Goal: Obtain resource: Download file/media

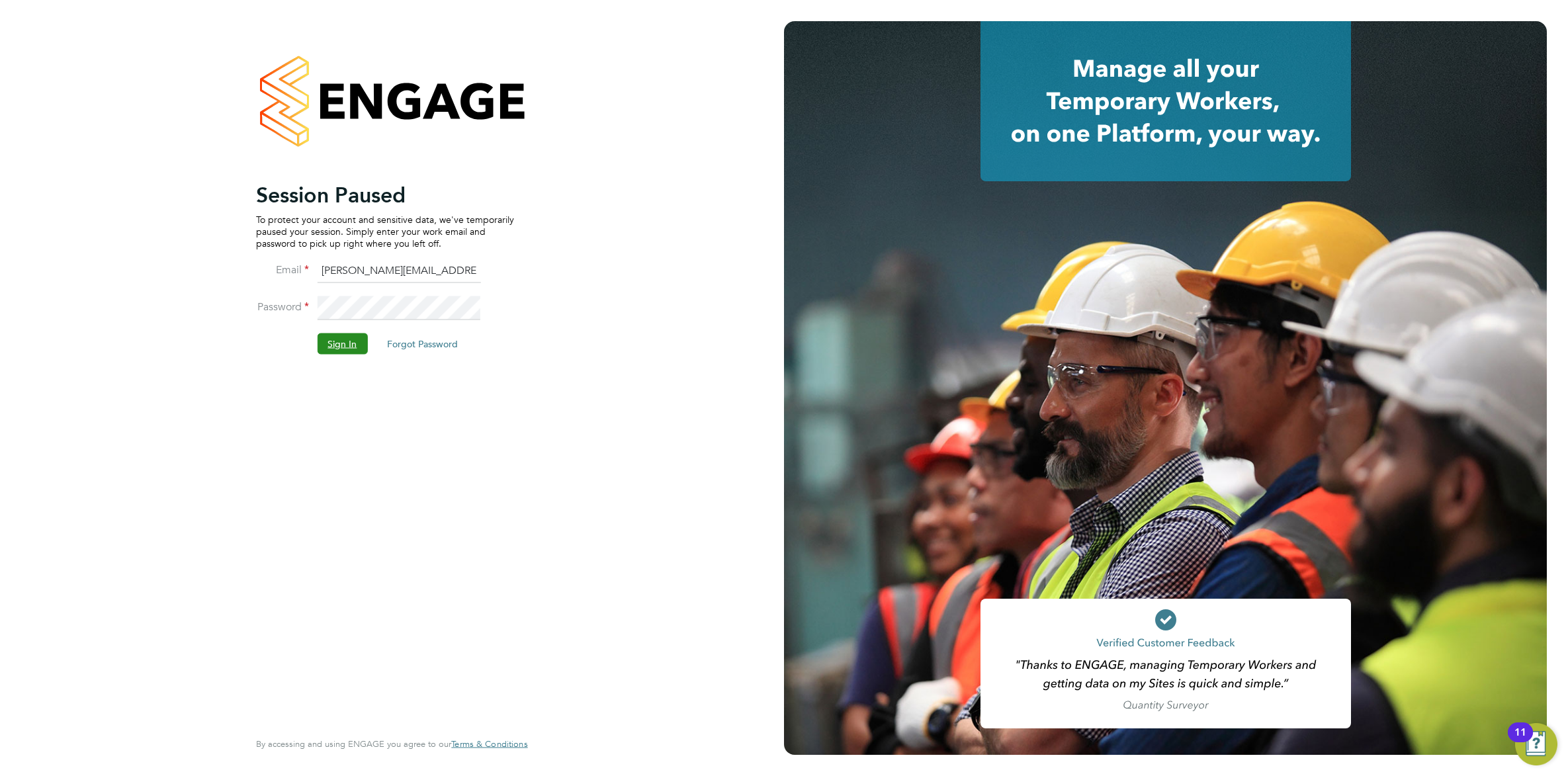
click at [336, 337] on button "Sign In" at bounding box center [342, 343] width 51 height 21
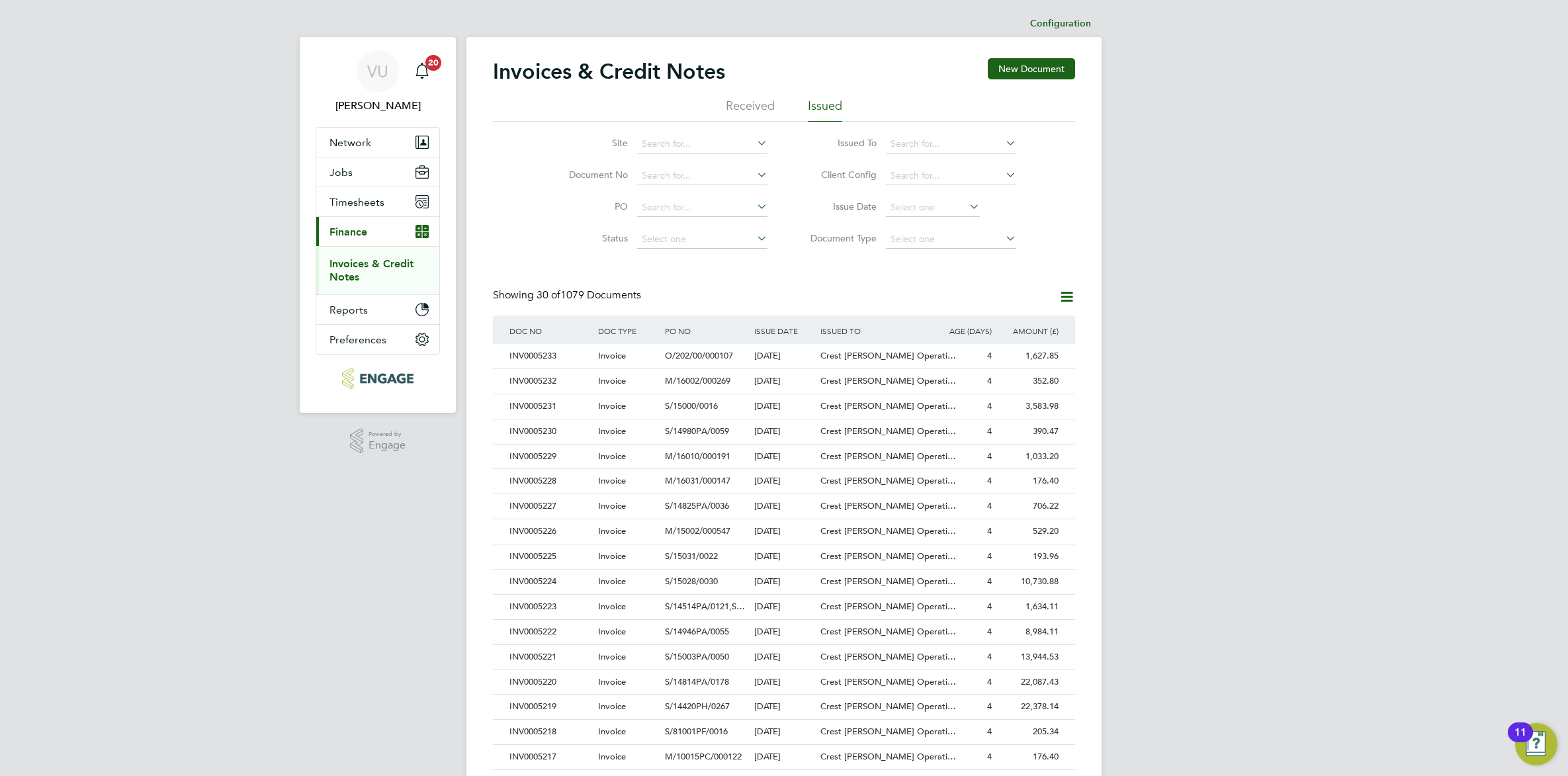
click at [344, 280] on link "Invoices & Credit Notes" at bounding box center [372, 270] width 84 height 26
click at [675, 141] on input at bounding box center [702, 144] width 130 height 18
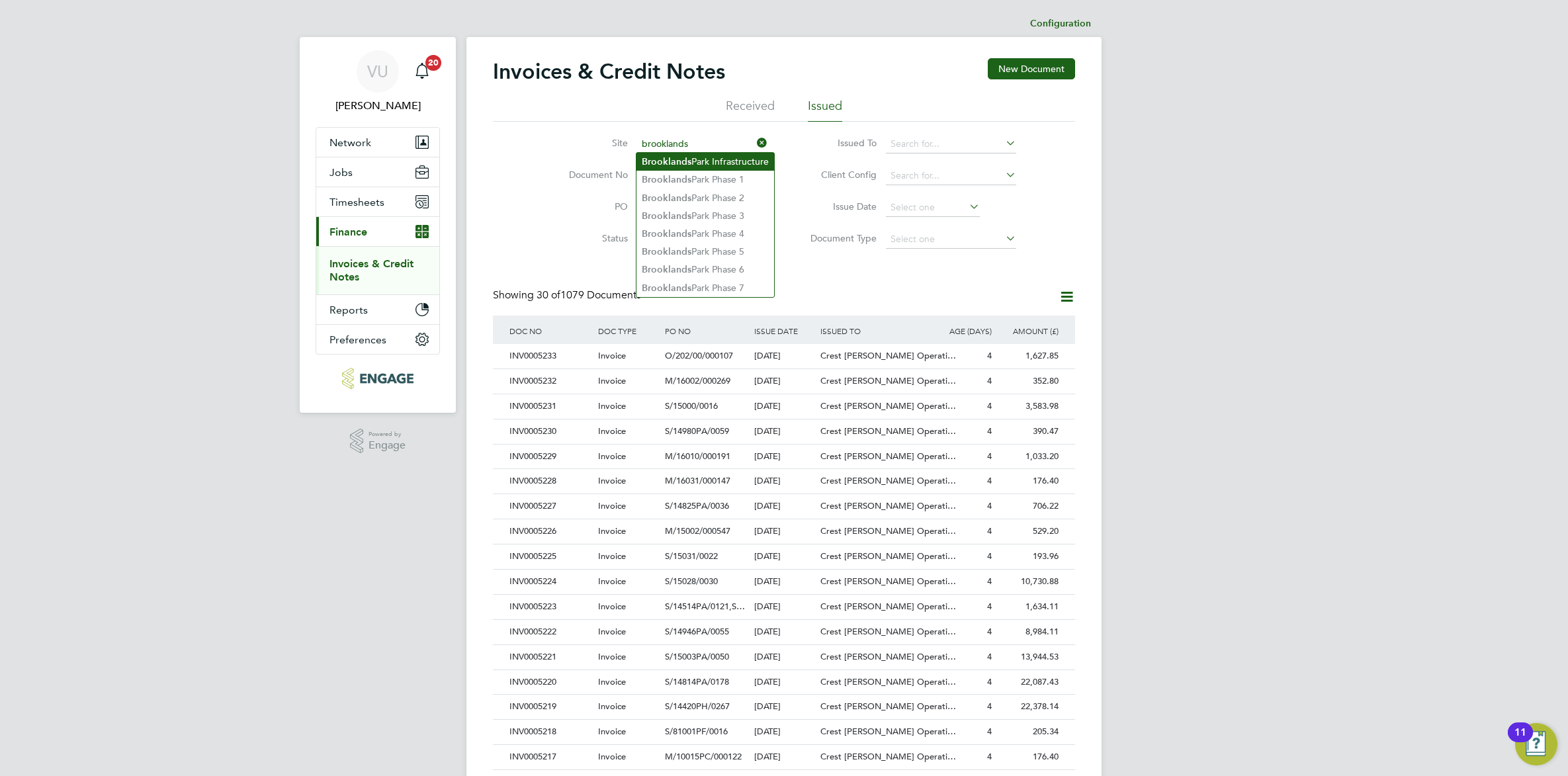
click at [699, 162] on li "[GEOGRAPHIC_DATA] Infrastructure" at bounding box center [704, 161] width 137 height 18
type input "[GEOGRAPHIC_DATA] Infrastructure"
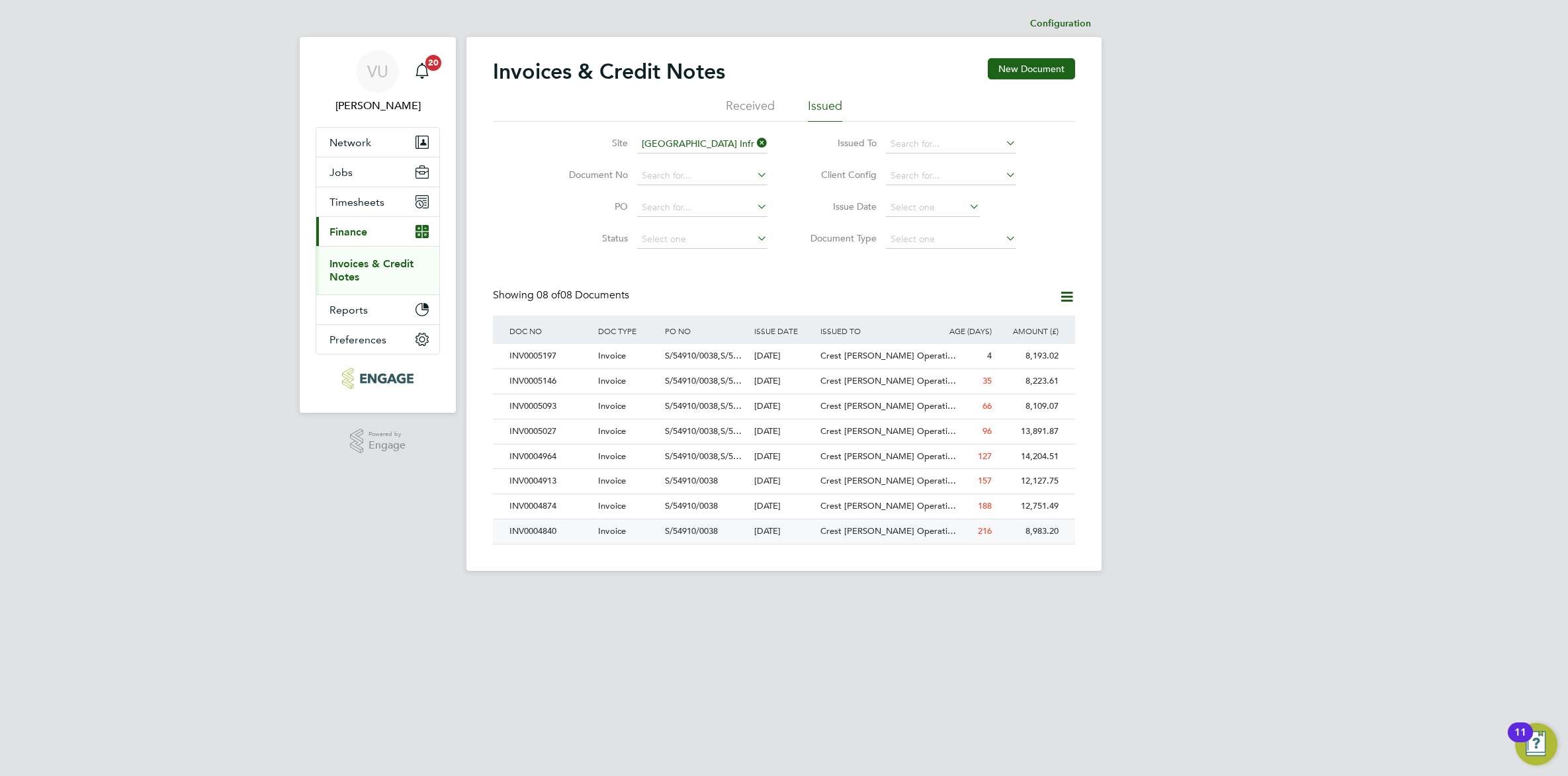
click at [637, 541] on div "Invoice" at bounding box center [627, 531] width 67 height 24
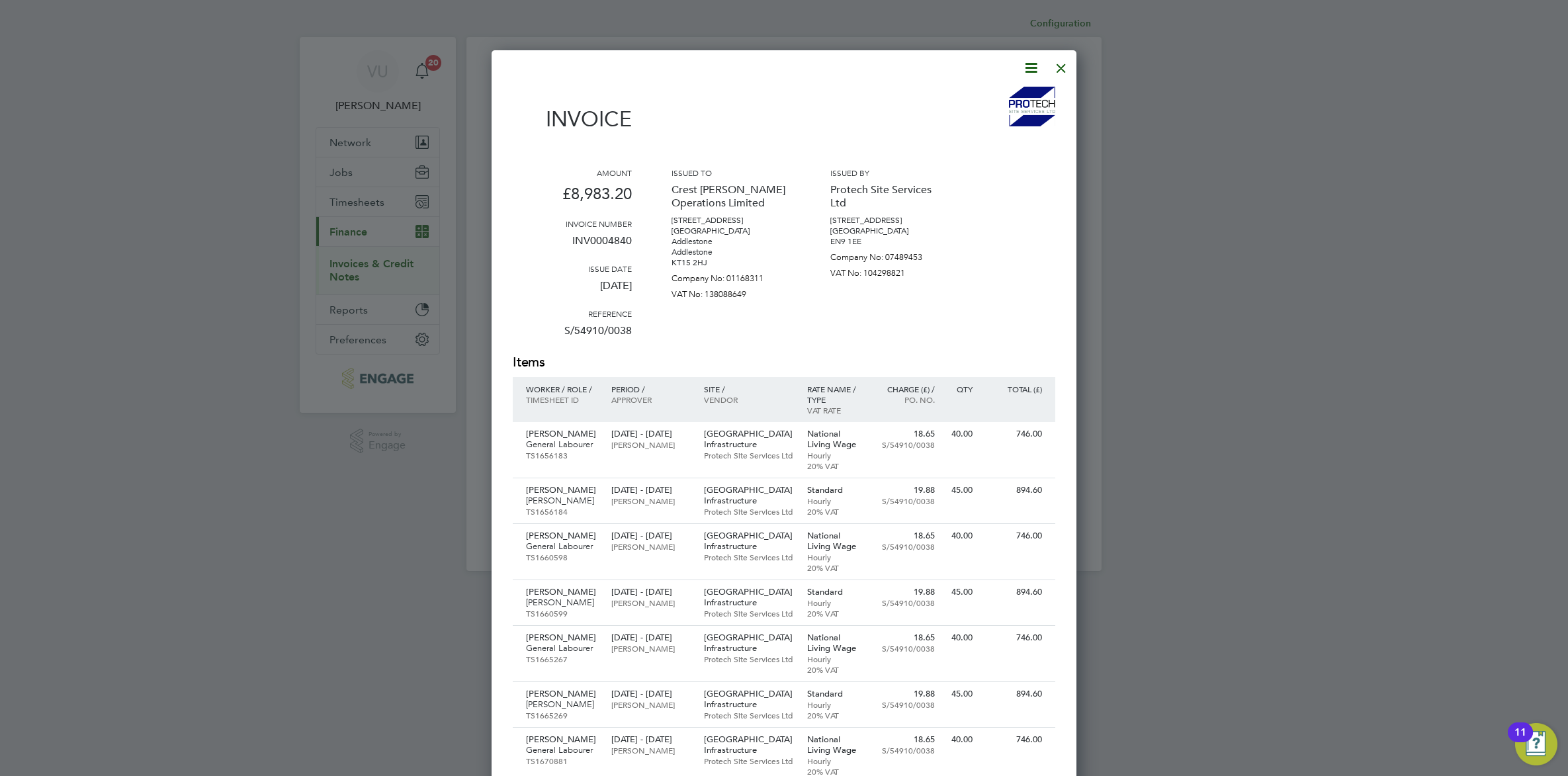
click at [1030, 69] on icon at bounding box center [1030, 67] width 17 height 17
click at [1004, 96] on li "Download Invoice" at bounding box center [990, 98] width 91 height 18
click at [1059, 68] on div at bounding box center [1061, 64] width 23 height 23
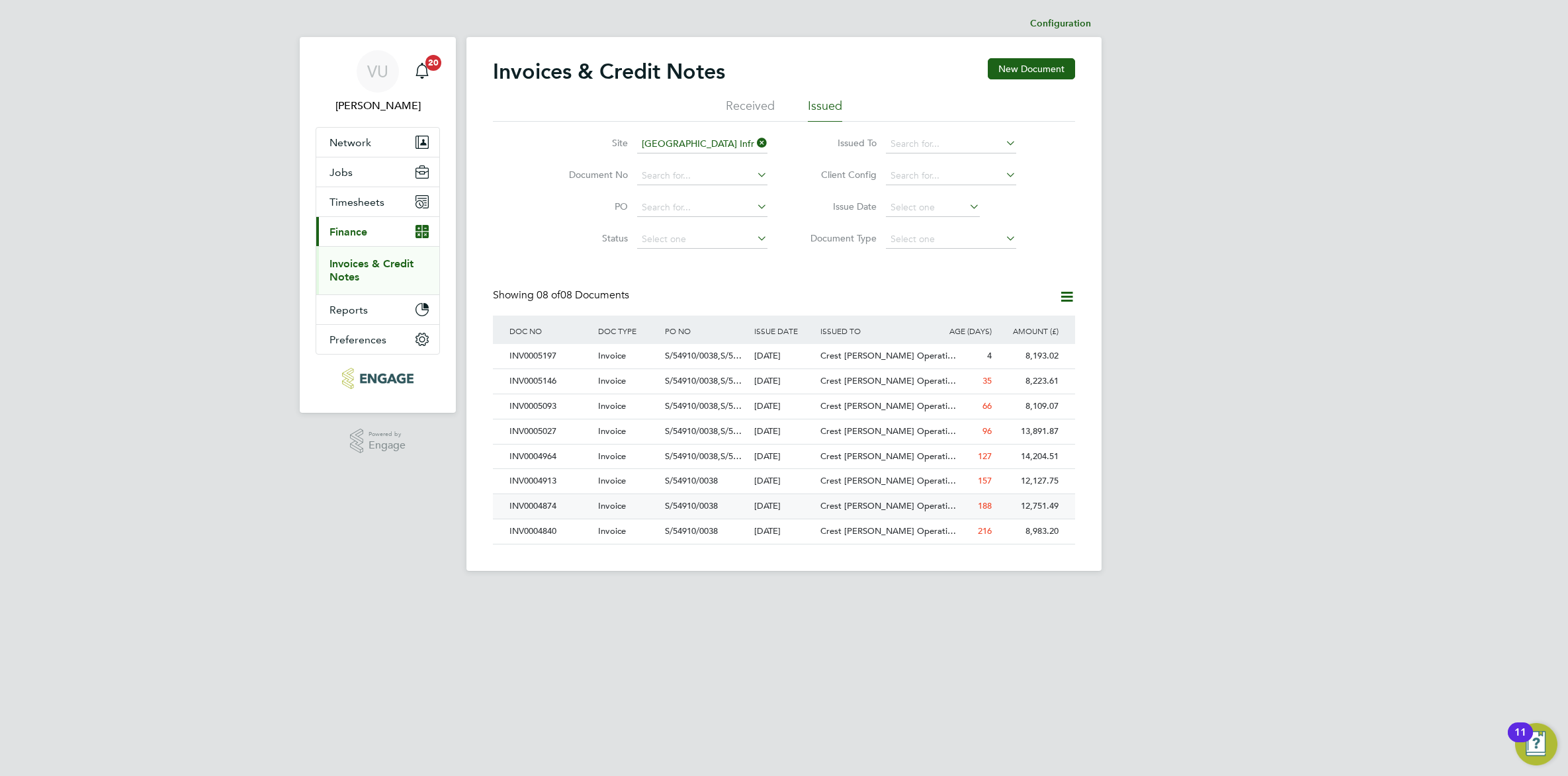
click at [537, 514] on div "INV0004874" at bounding box center [550, 506] width 89 height 24
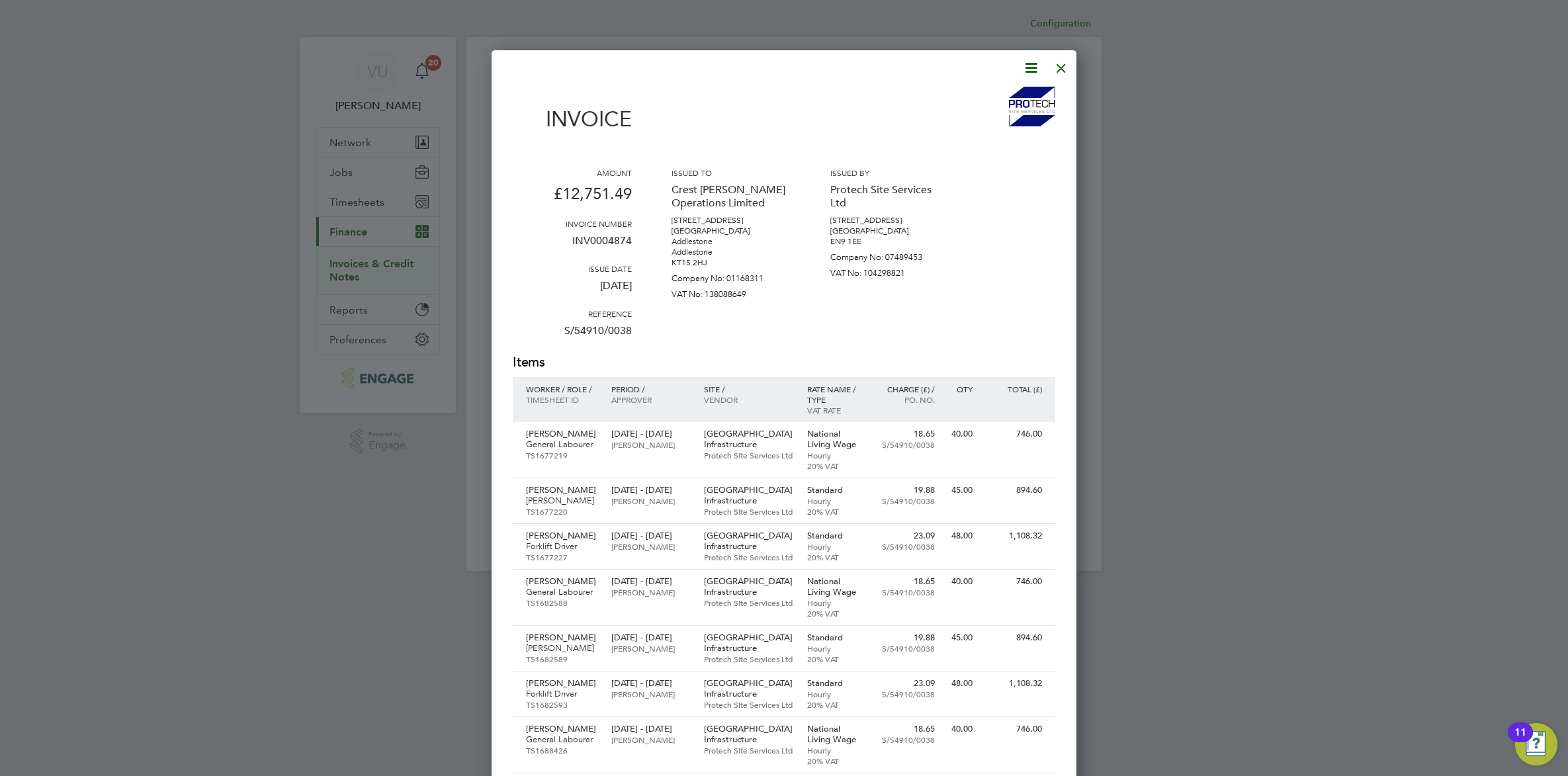
scroll to position [1284, 586]
click at [1030, 64] on icon at bounding box center [1030, 67] width 17 height 17
click at [1003, 94] on li "Download Invoice" at bounding box center [990, 98] width 91 height 18
click at [1062, 67] on div at bounding box center [1061, 64] width 23 height 23
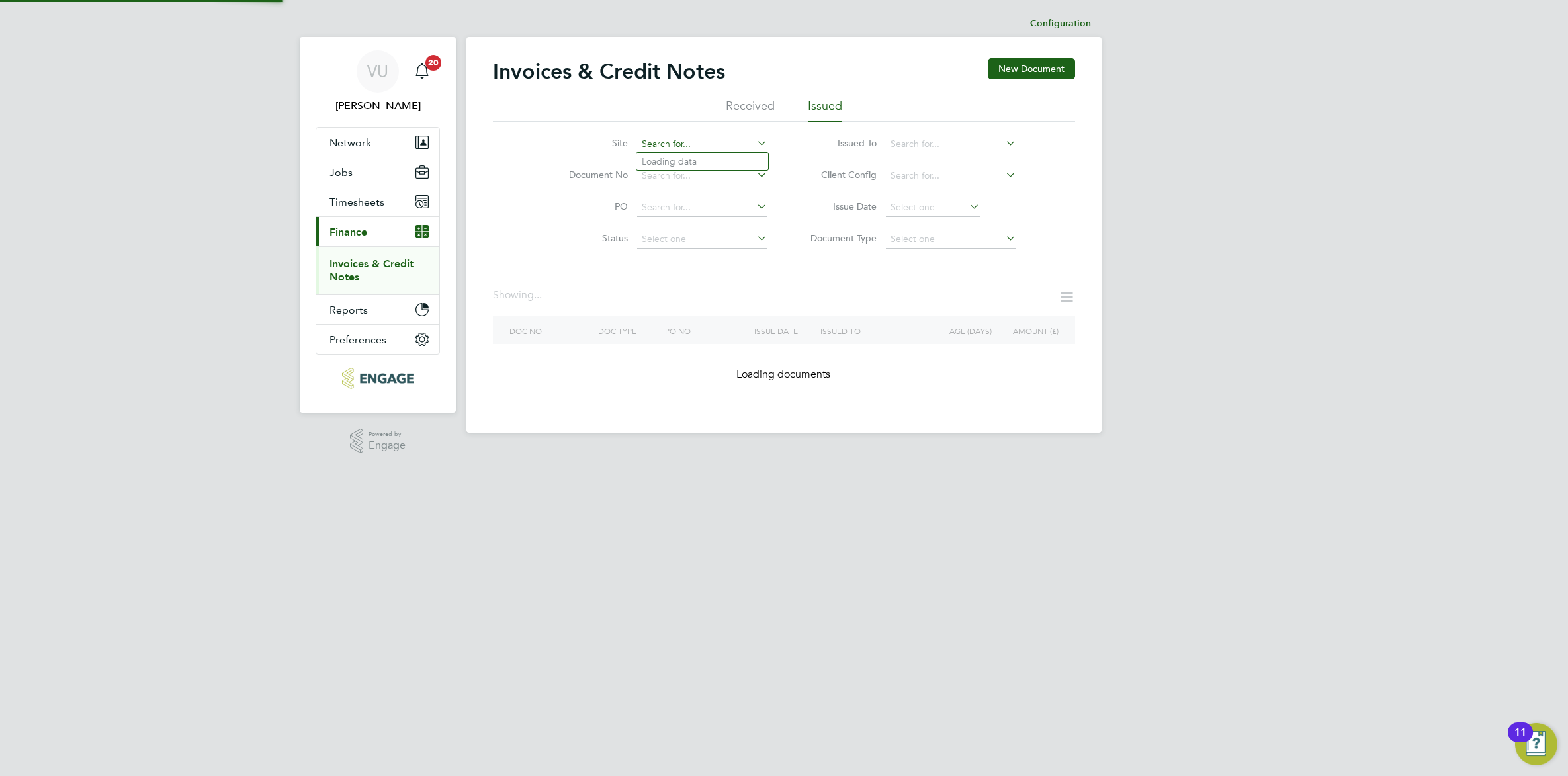
click at [721, 140] on input at bounding box center [702, 144] width 130 height 18
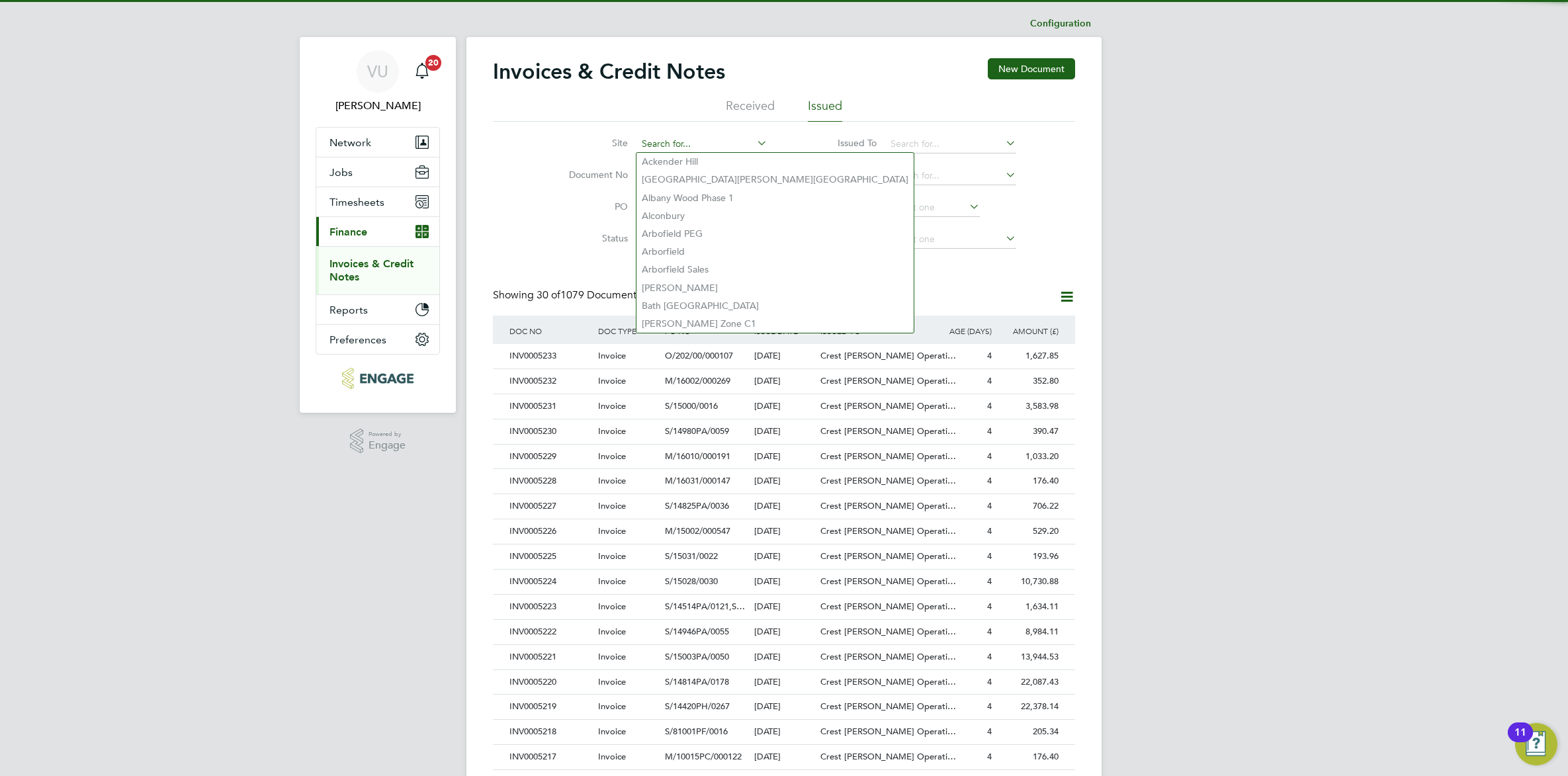
scroll to position [25, 89]
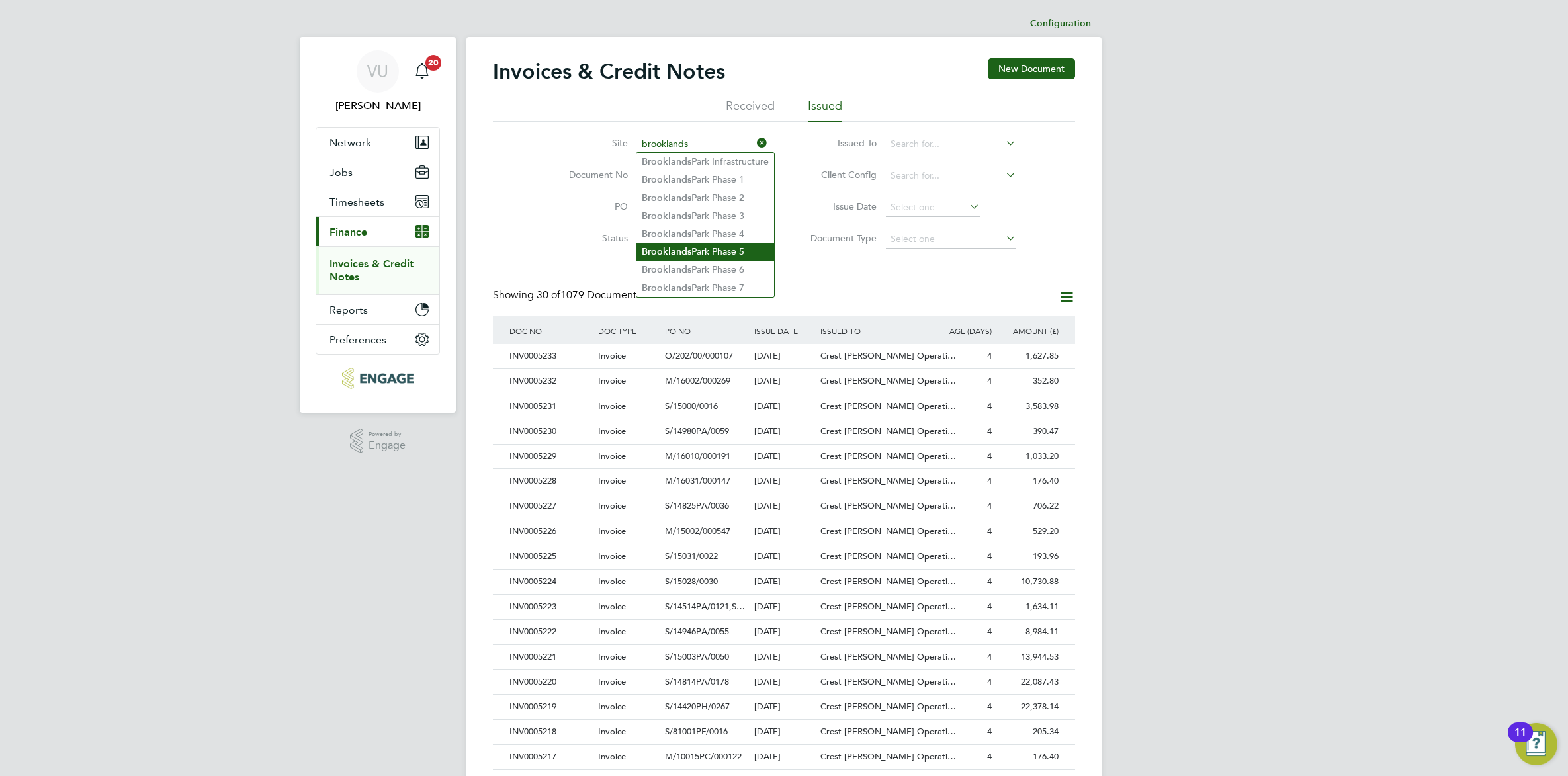
click at [732, 250] on li "[GEOGRAPHIC_DATA] Phase 5" at bounding box center [704, 252] width 137 height 18
type input "[GEOGRAPHIC_DATA] Phase 5"
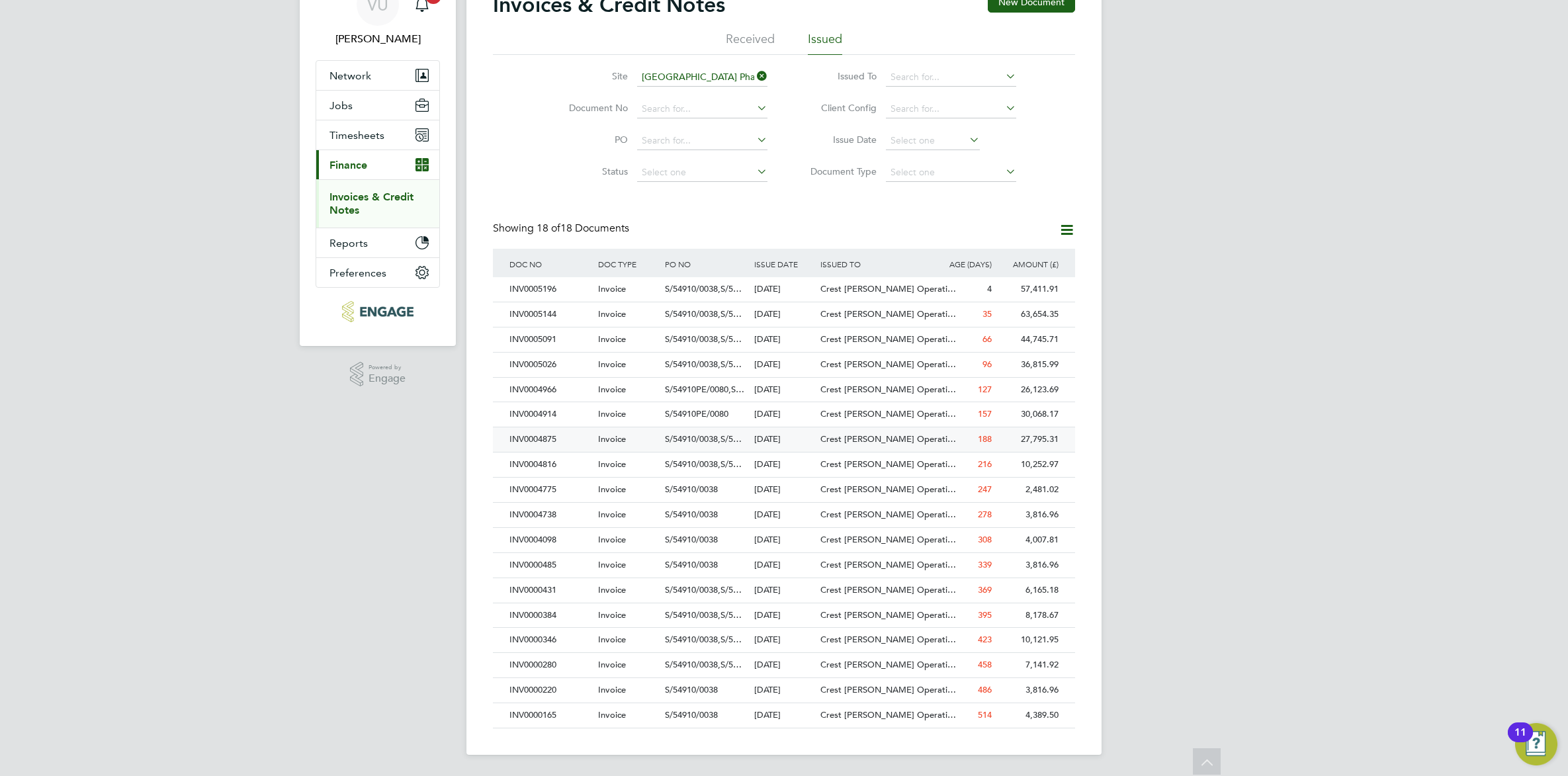
click at [573, 440] on div "INV0004875" at bounding box center [550, 439] width 89 height 24
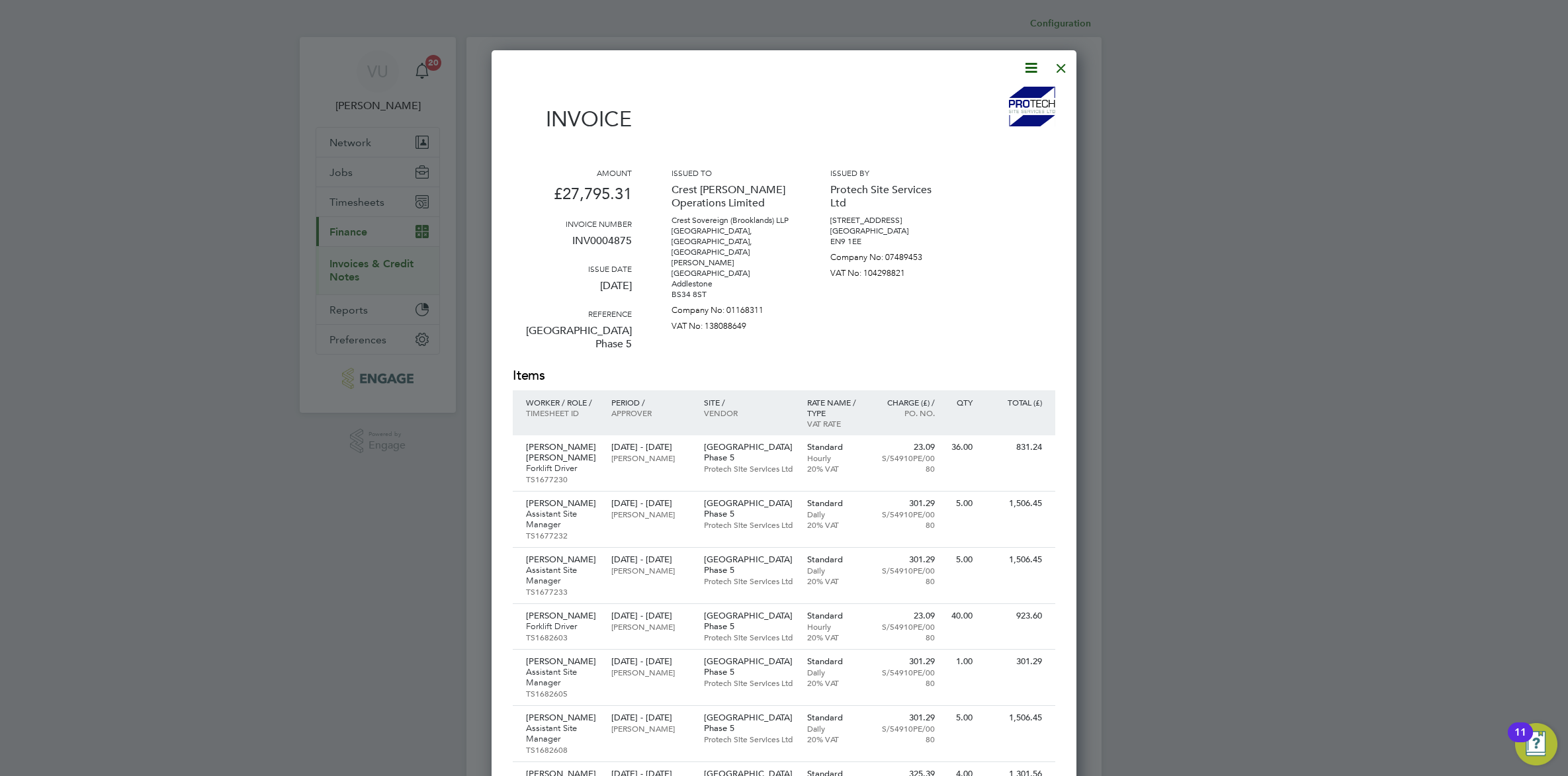
click at [1031, 59] on icon at bounding box center [1030, 67] width 17 height 17
click at [1007, 94] on li "Download Invoice" at bounding box center [990, 98] width 91 height 18
click at [1060, 61] on div at bounding box center [1061, 64] width 23 height 23
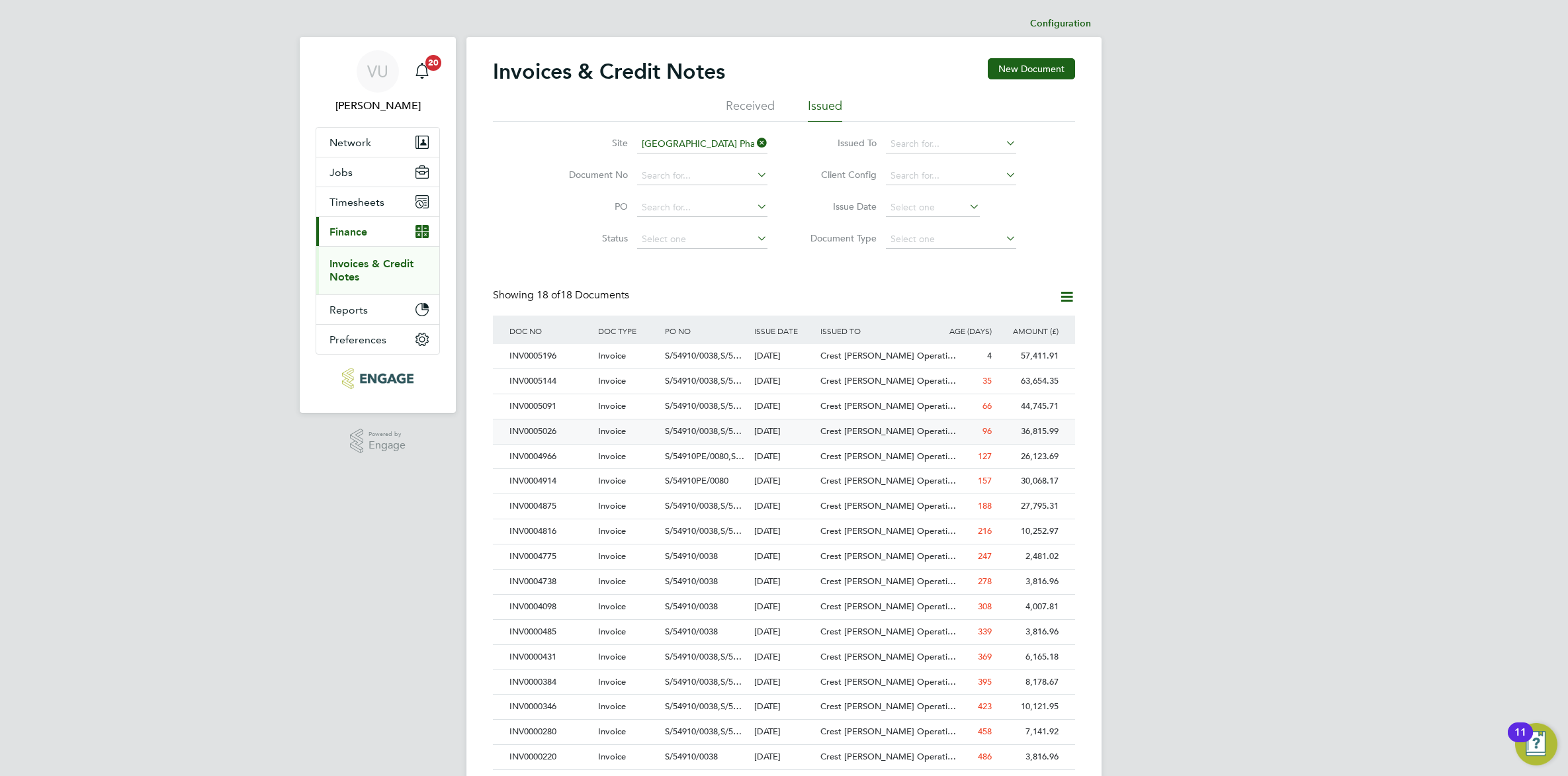
click at [587, 427] on div "INV0005026" at bounding box center [550, 431] width 89 height 24
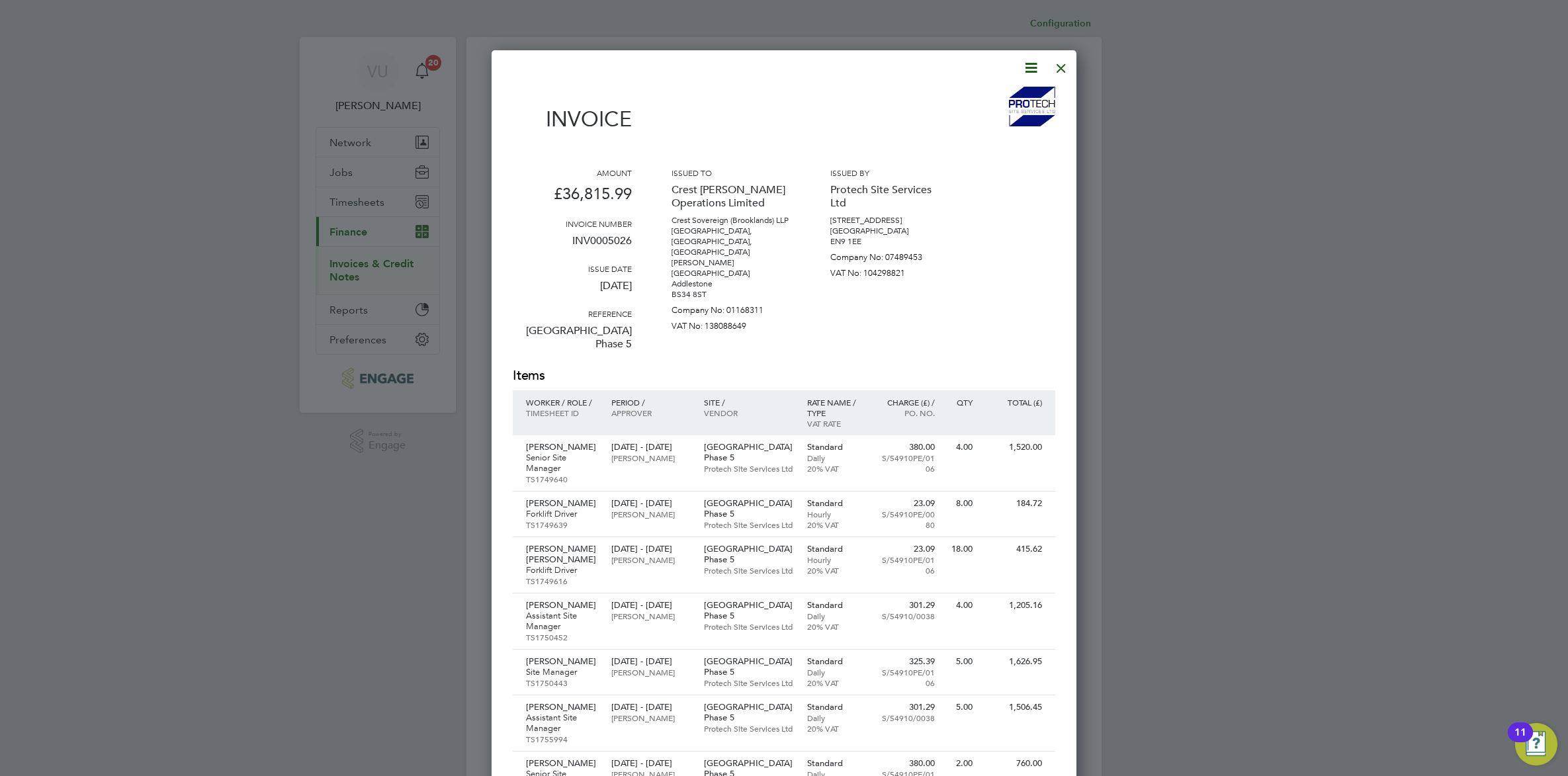
click at [1027, 66] on icon at bounding box center [1030, 67] width 17 height 17
click at [1011, 94] on li "Download Invoice" at bounding box center [990, 98] width 91 height 18
click at [1055, 63] on div at bounding box center [1061, 64] width 23 height 23
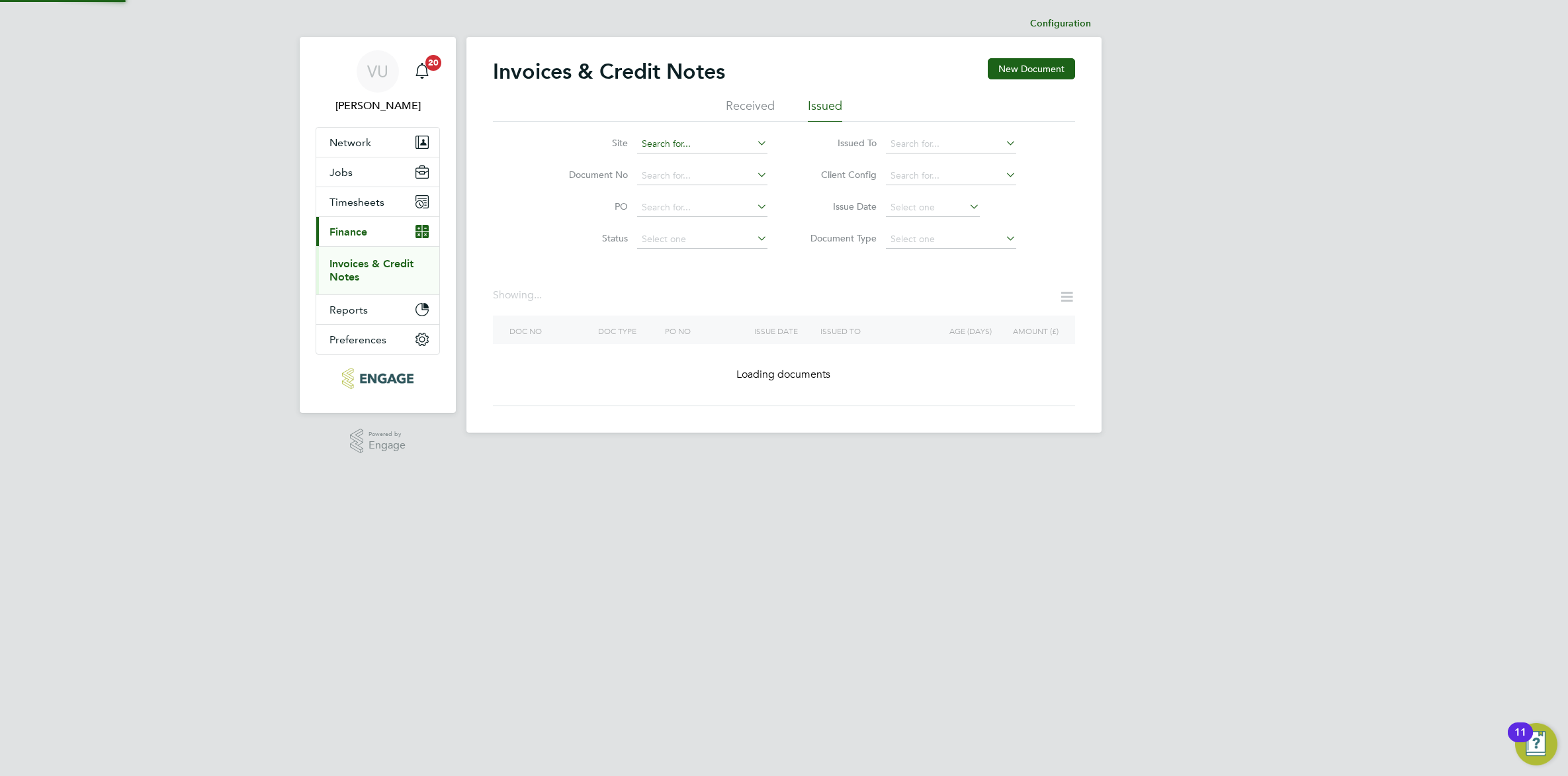
click at [692, 147] on input at bounding box center [702, 144] width 130 height 18
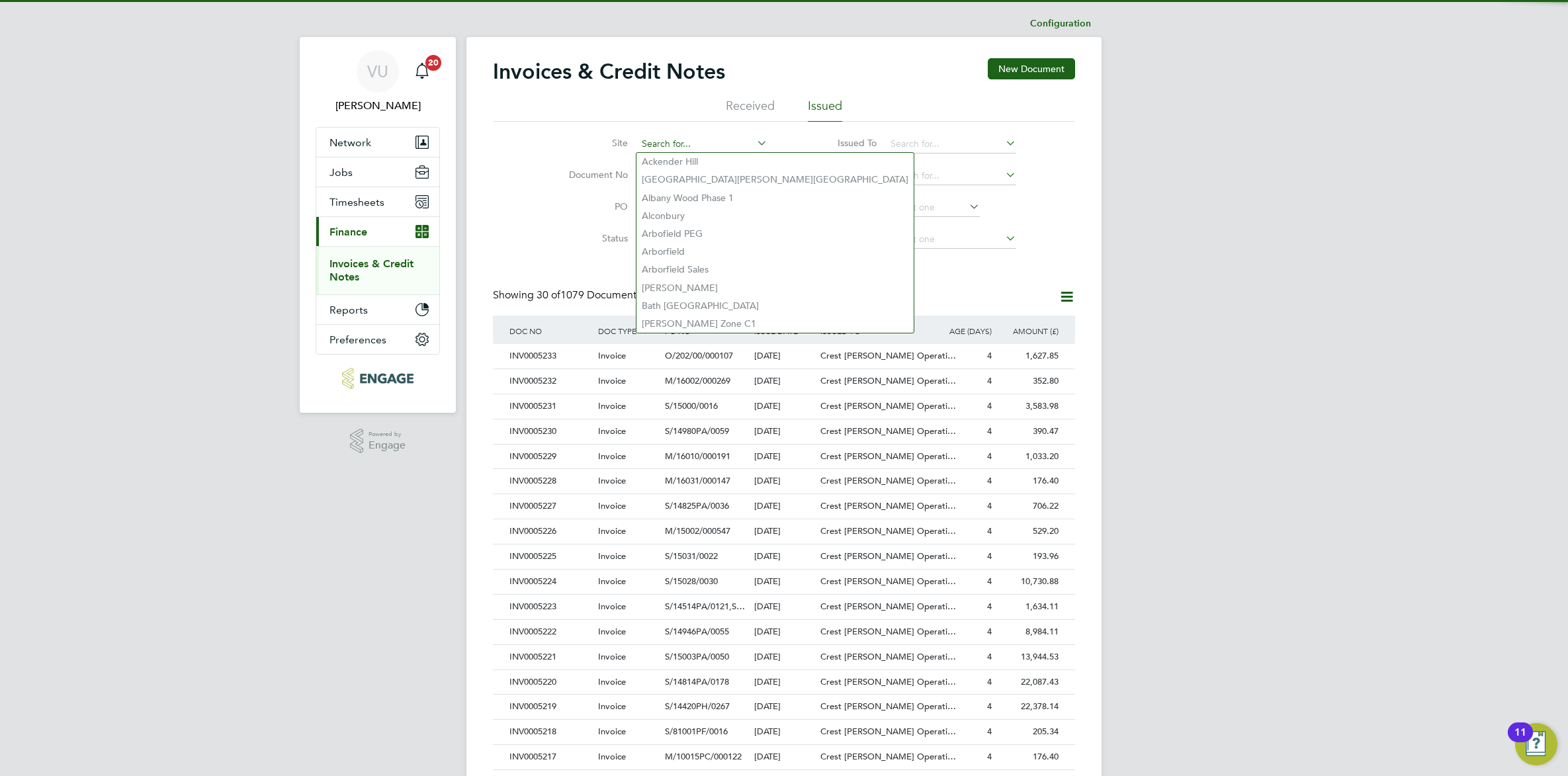
scroll to position [25, 89]
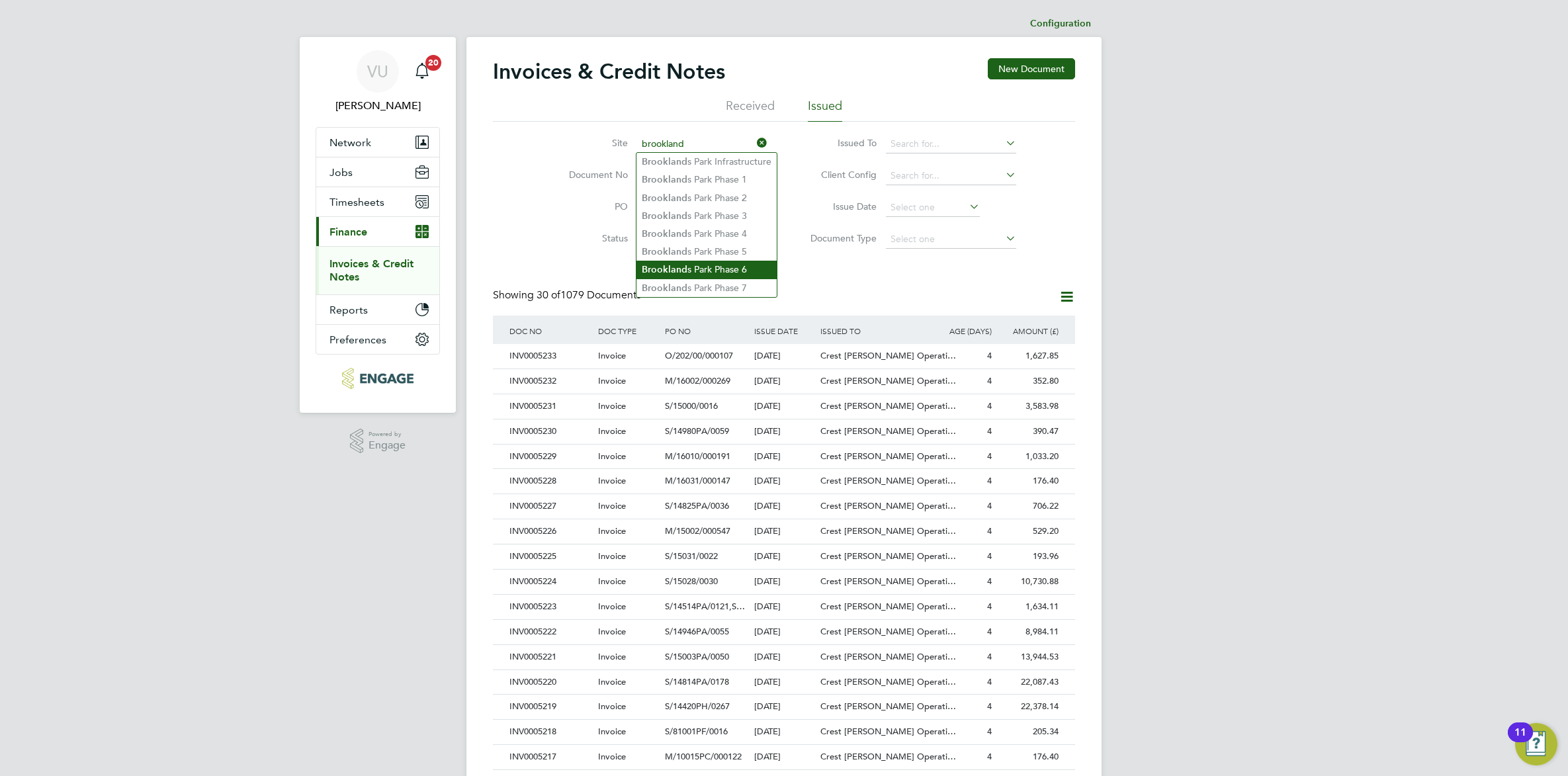
click at [725, 267] on li "[GEOGRAPHIC_DATA] Phase 6" at bounding box center [706, 269] width 140 height 18
type input "[GEOGRAPHIC_DATA] Phase 6"
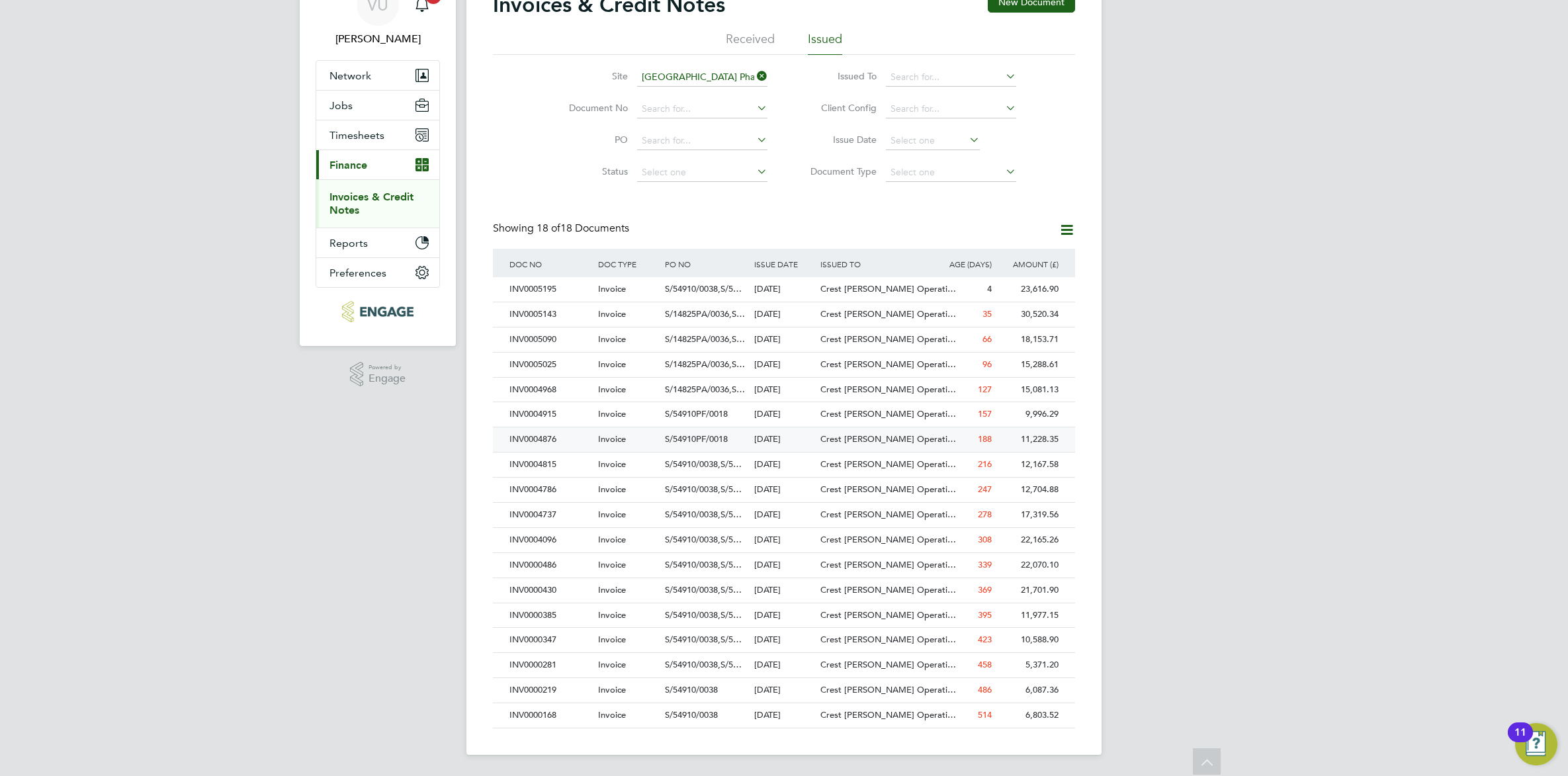
click at [556, 441] on div "INV0004876" at bounding box center [550, 439] width 89 height 24
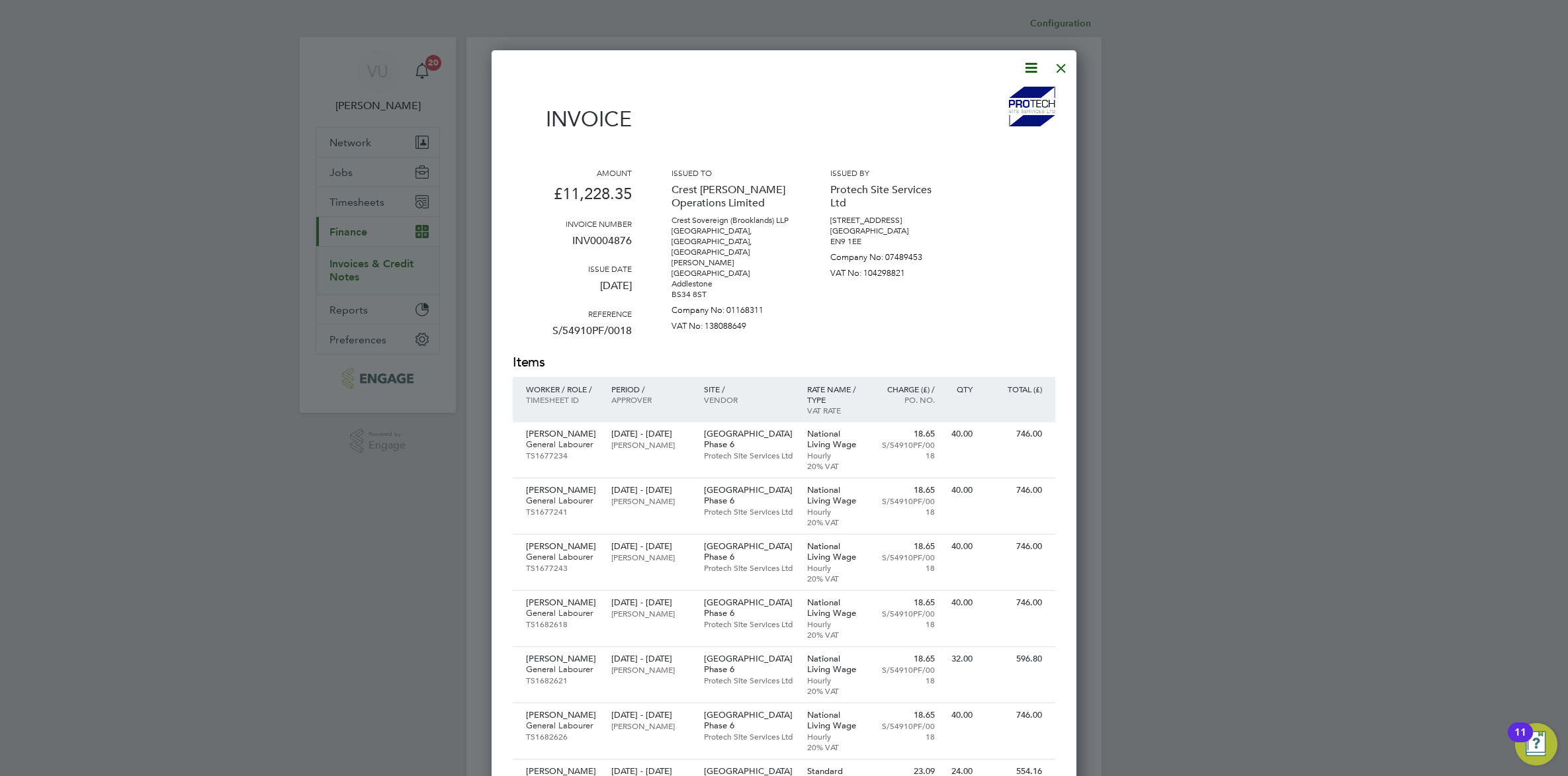
click at [1062, 70] on div at bounding box center [1061, 64] width 23 height 23
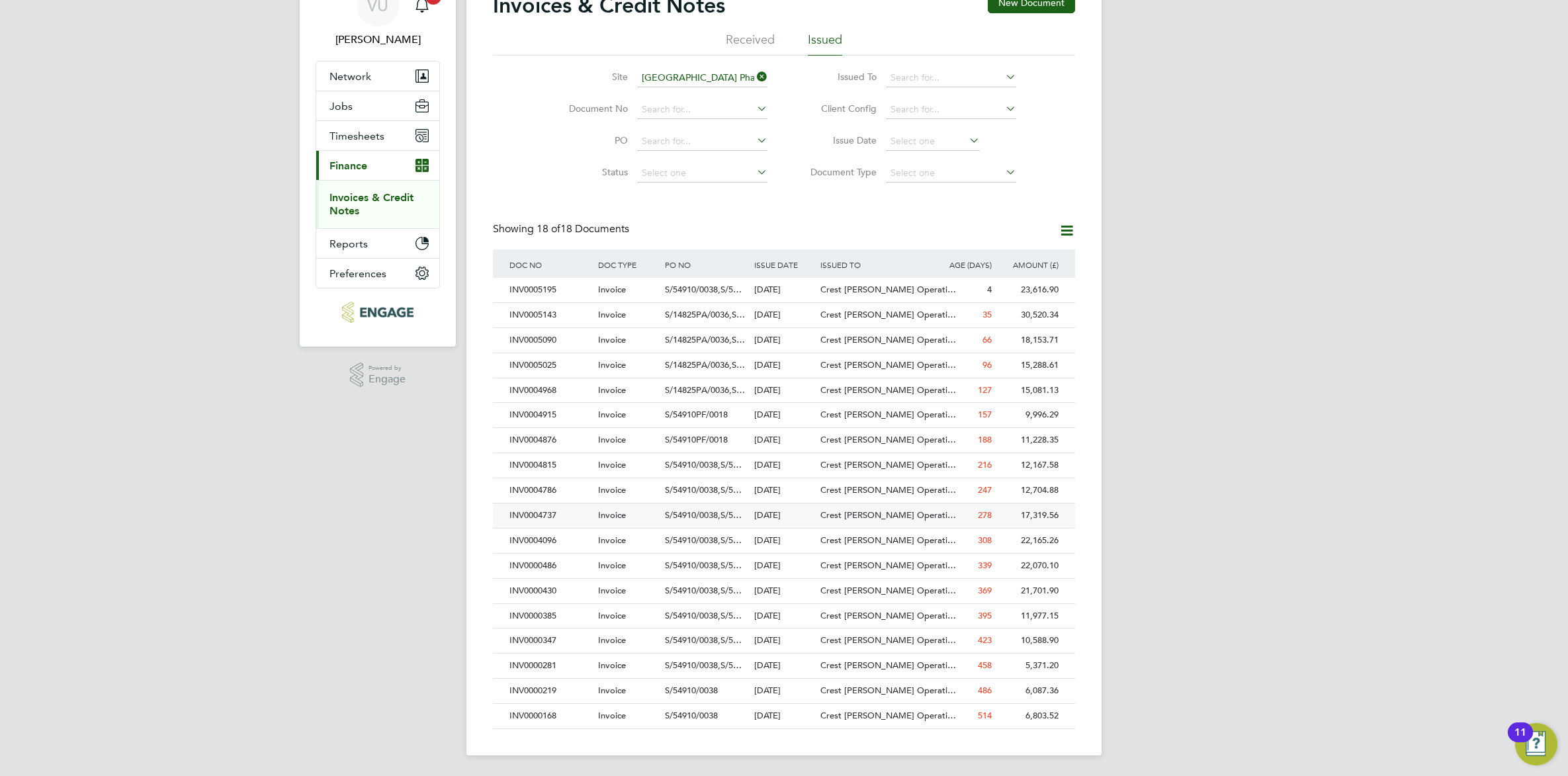
scroll to position [69, 0]
click at [560, 496] on div "INV0004786" at bounding box center [550, 489] width 89 height 24
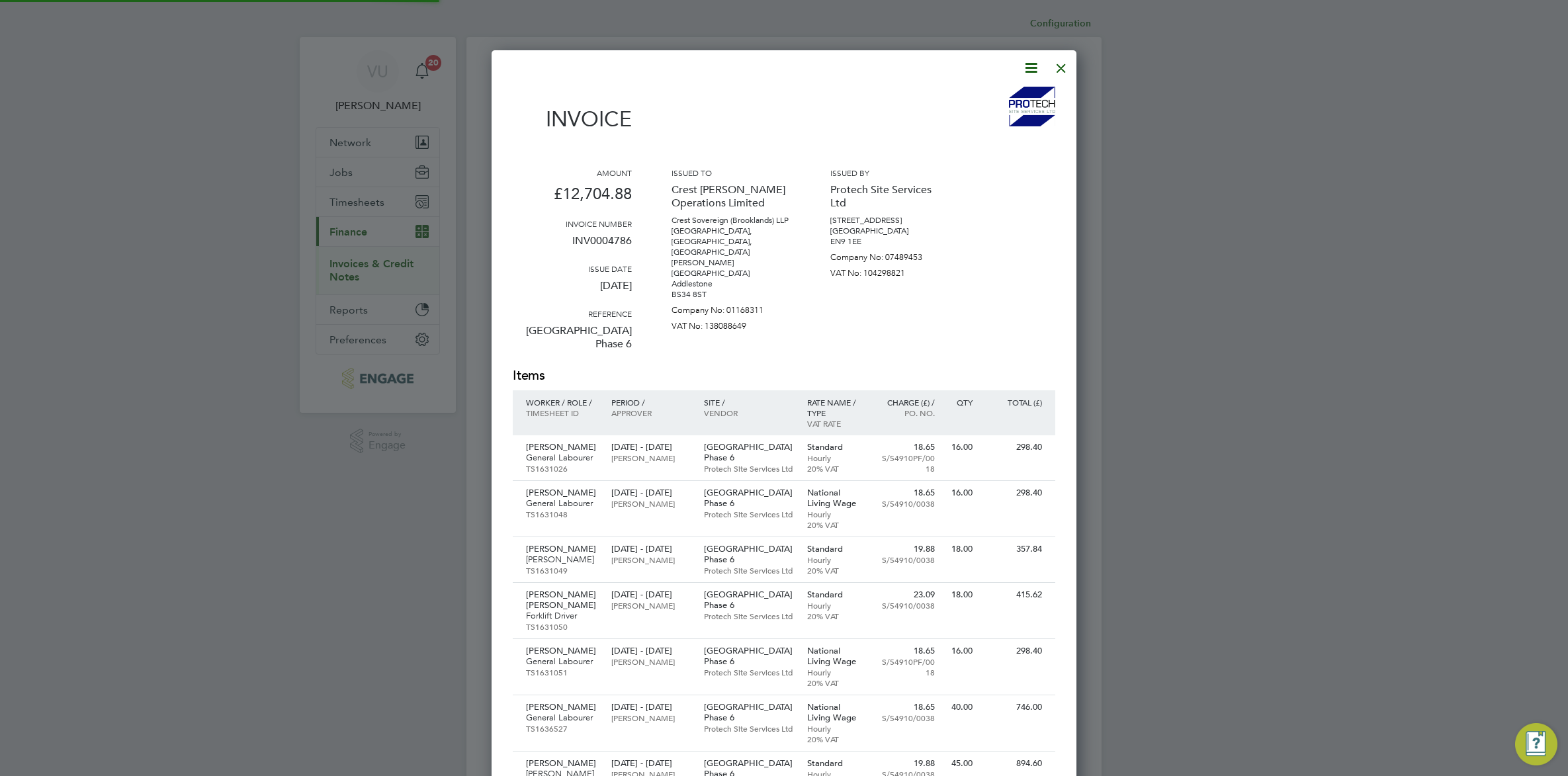
scroll to position [1499, 586]
click at [1033, 66] on icon at bounding box center [1030, 67] width 17 height 17
click at [1024, 94] on li "Download Invoice" at bounding box center [990, 98] width 91 height 18
click at [1059, 68] on div at bounding box center [1061, 64] width 23 height 23
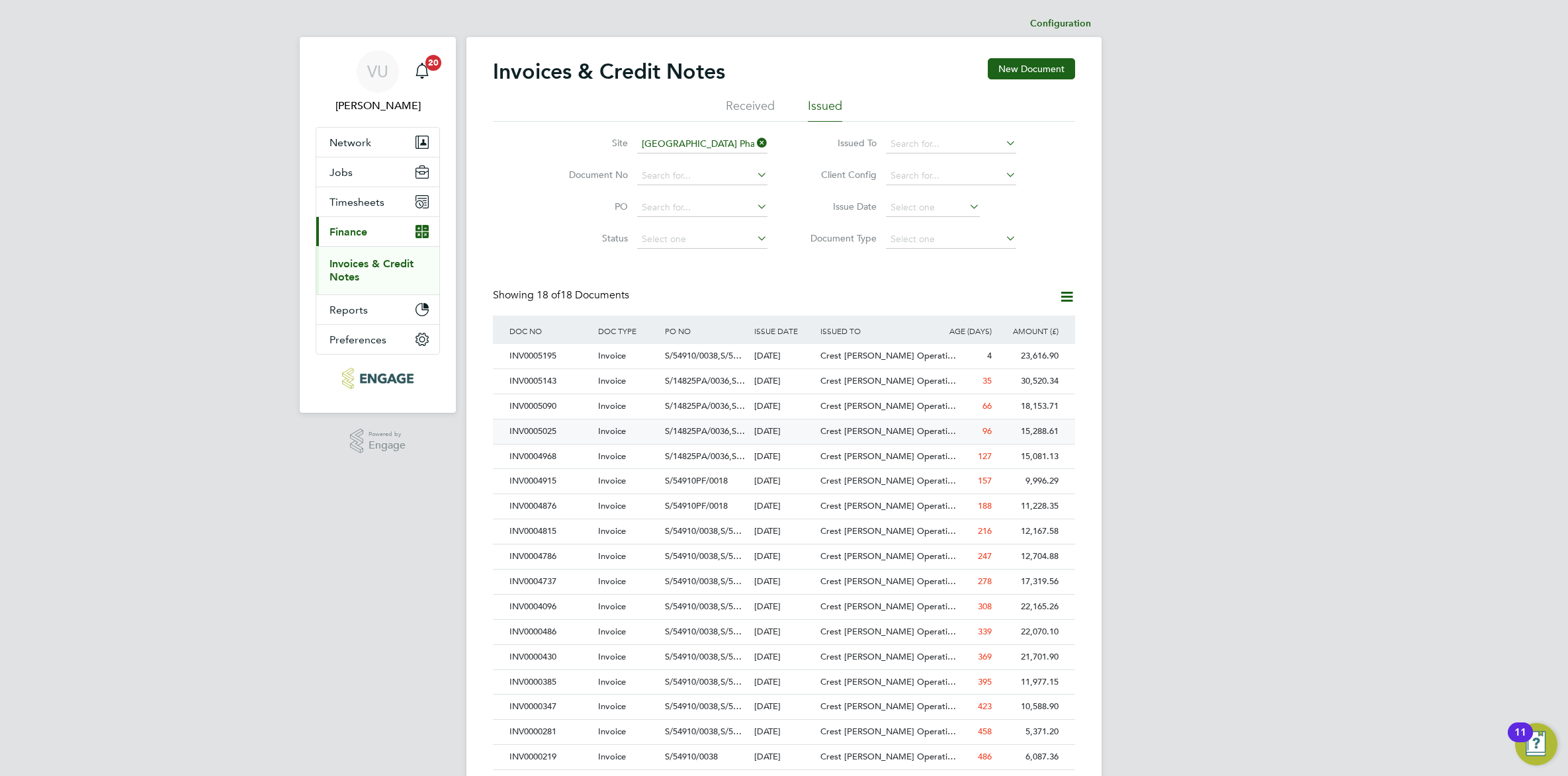
click at [1020, 434] on div "15,288.61" at bounding box center [1028, 431] width 67 height 24
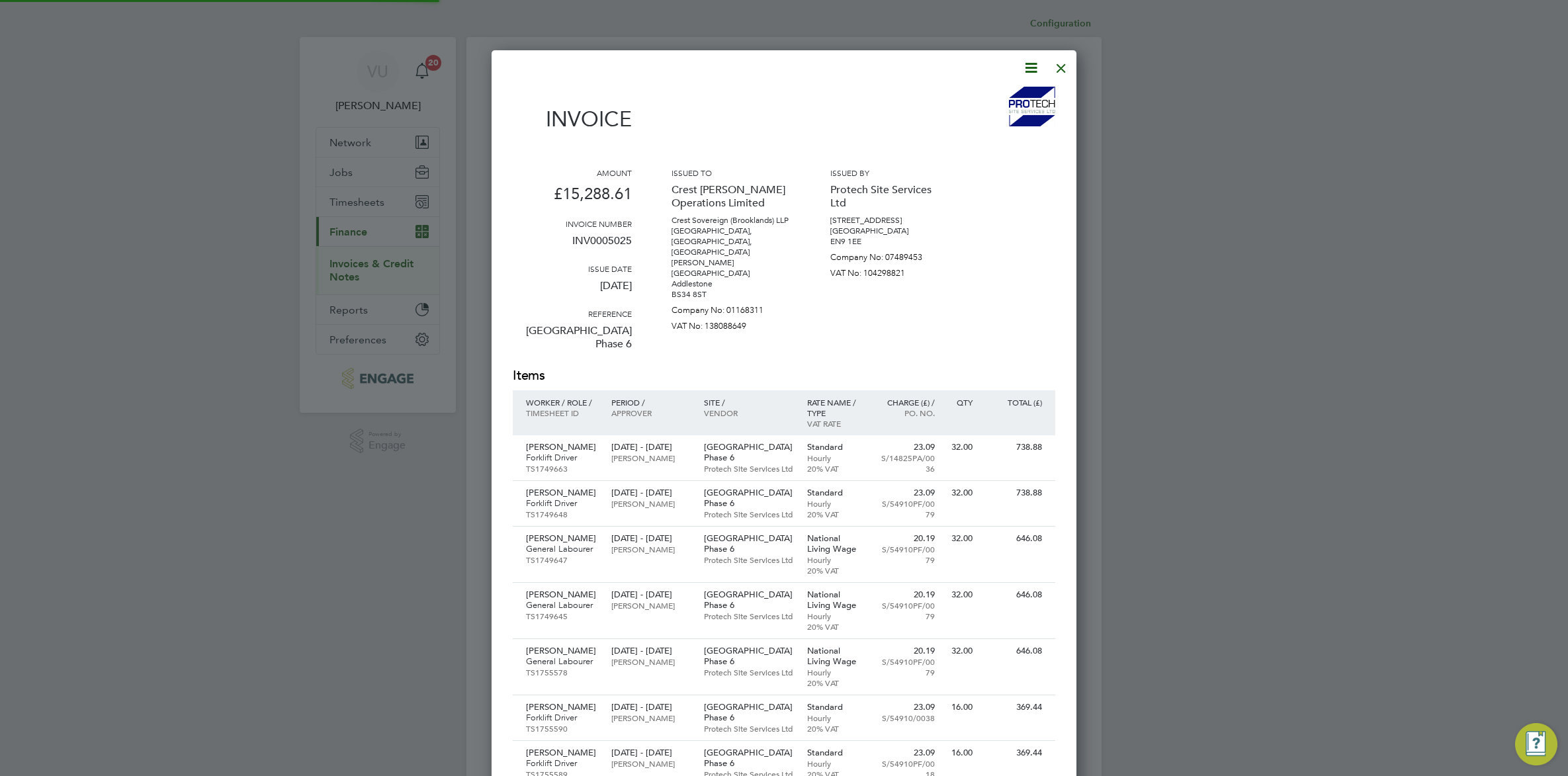
scroll to position [1748, 586]
drag, startPoint x: 1034, startPoint y: 61, endPoint x: 1034, endPoint y: 70, distance: 9.0
click at [1034, 63] on icon at bounding box center [1030, 67] width 17 height 17
click at [1017, 104] on li "Download Invoice" at bounding box center [990, 98] width 91 height 18
